Goal: Find specific page/section: Find specific page/section

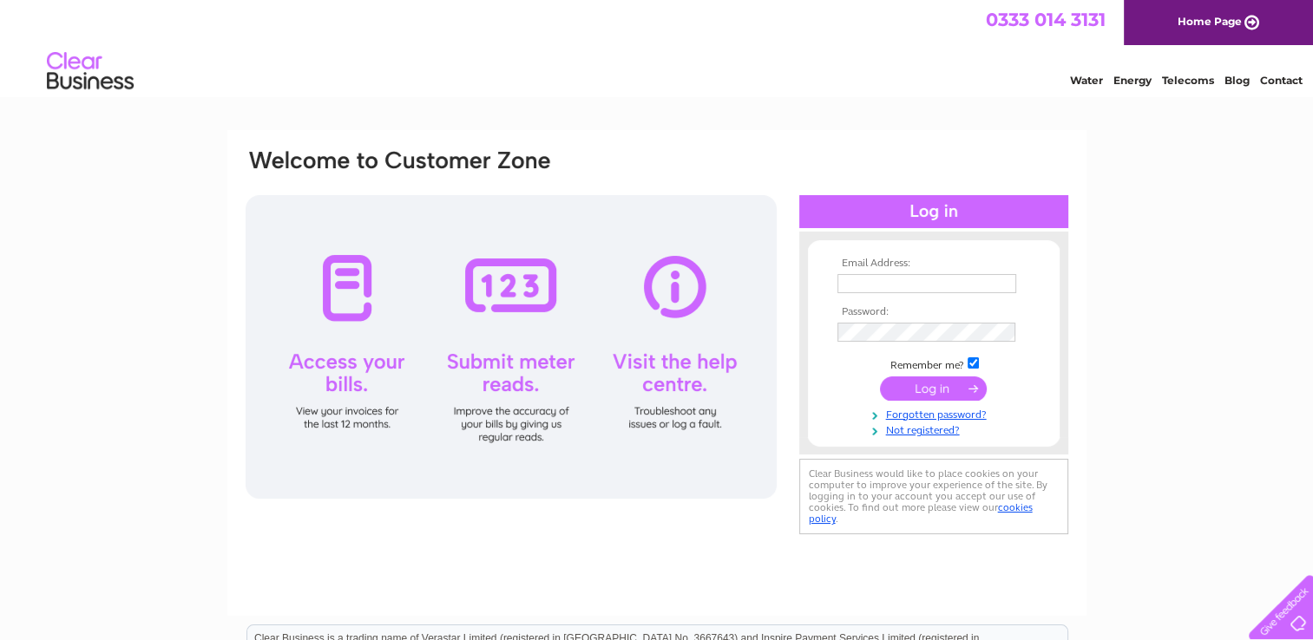
type input "[EMAIL_ADDRESS][DOMAIN_NAME]"
click at [941, 386] on input "submit" at bounding box center [933, 389] width 107 height 24
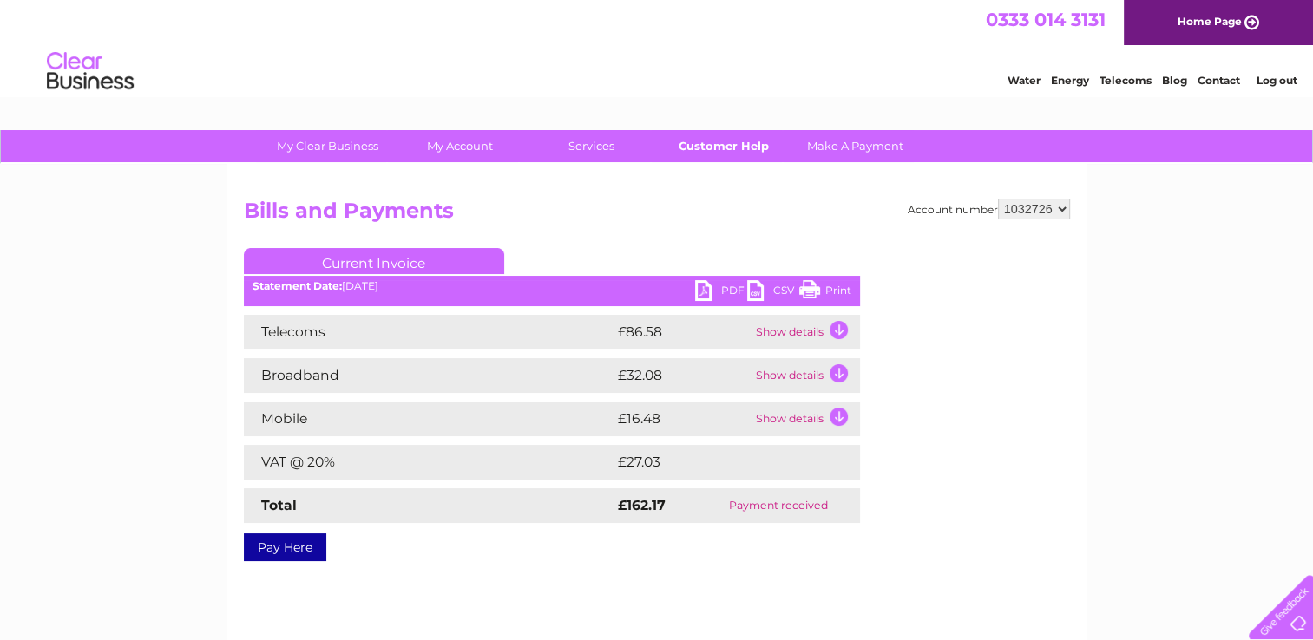
click at [718, 143] on link "Customer Help" at bounding box center [723, 146] width 143 height 32
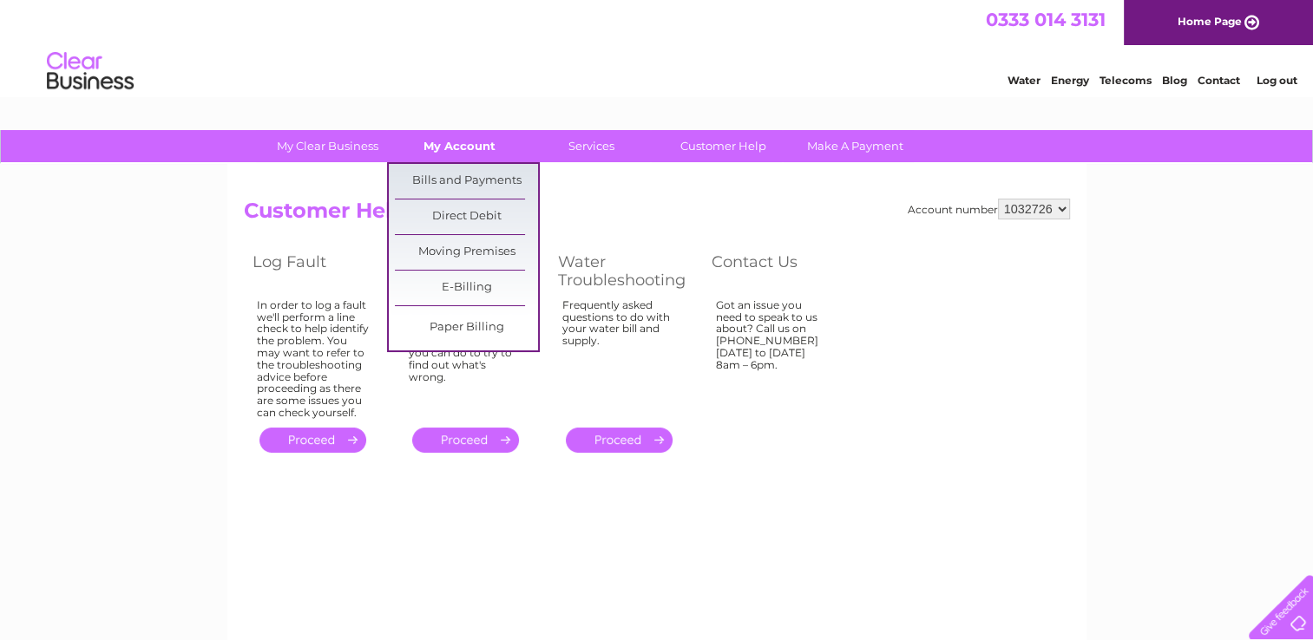
click at [439, 148] on link "My Account" at bounding box center [459, 146] width 143 height 32
click at [451, 180] on link "Bills and Payments" at bounding box center [466, 181] width 143 height 35
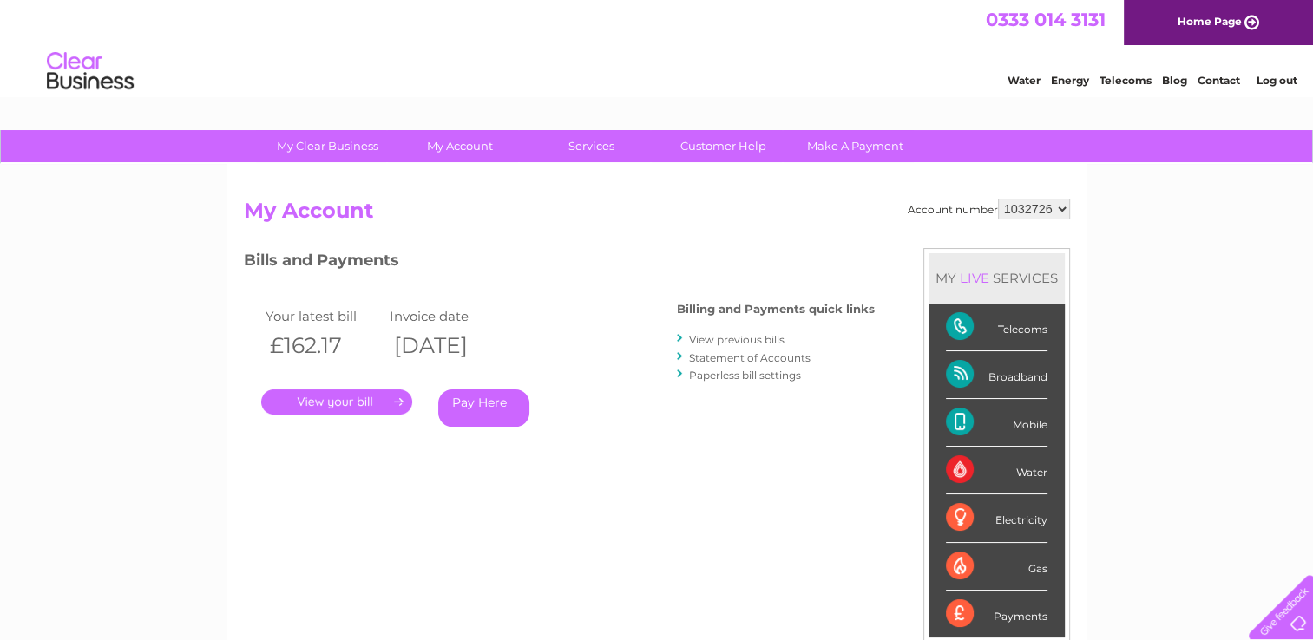
click at [339, 397] on link "." at bounding box center [336, 402] width 151 height 25
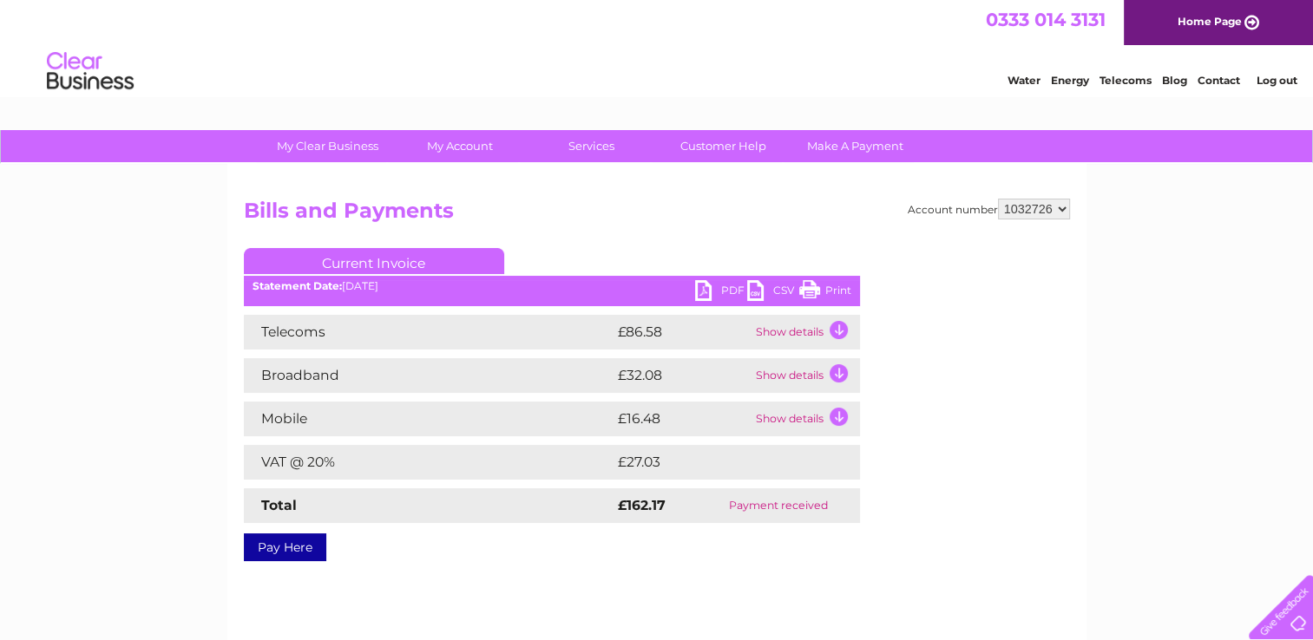
click at [452, 410] on td "Mobile" at bounding box center [429, 419] width 370 height 35
